Goal: Find contact information: Find contact information

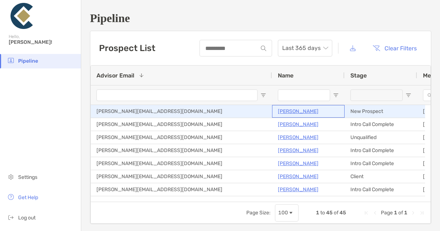
click at [289, 111] on p "[PERSON_NAME]" at bounding box center [298, 111] width 41 height 9
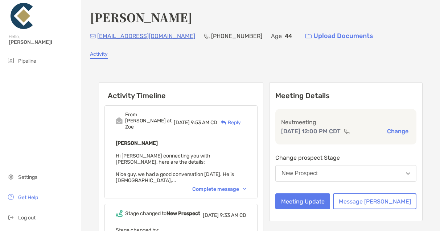
click at [246, 186] on div "Complete message" at bounding box center [219, 189] width 54 height 6
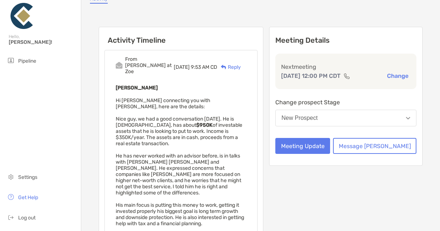
scroll to position [73, 0]
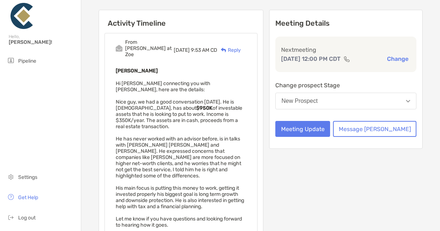
click at [338, 206] on div "Meeting Details Next meeting [DATE] 12:00 PM CDT Change Change prospect Stage N…" at bounding box center [345, 188] width 153 height 356
drag, startPoint x: 362, startPoint y: 183, endPoint x: 286, endPoint y: 118, distance: 100.1
click at [362, 183] on div "Meeting Details Next meeting Aug 29, 12:00 PM CDT Change Change prospect Stage …" at bounding box center [345, 188] width 153 height 356
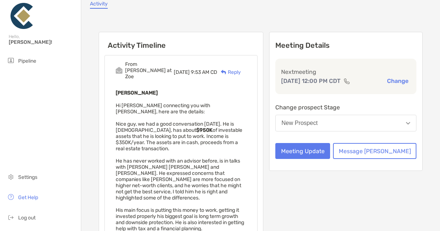
scroll to position [0, 0]
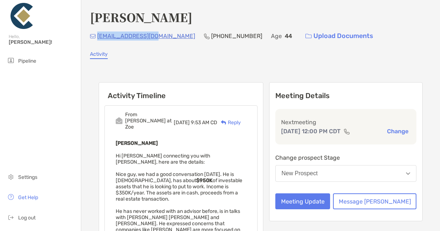
drag, startPoint x: 154, startPoint y: 35, endPoint x: 98, endPoint y: 37, distance: 56.3
click at [98, 37] on p "roycedxb@gmail.com" at bounding box center [146, 36] width 98 height 9
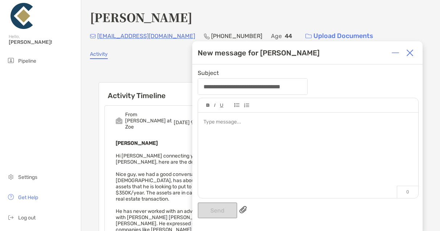
click at [414, 54] on div at bounding box center [410, 53] width 15 height 15
